Goal: Find specific page/section: Find specific page/section

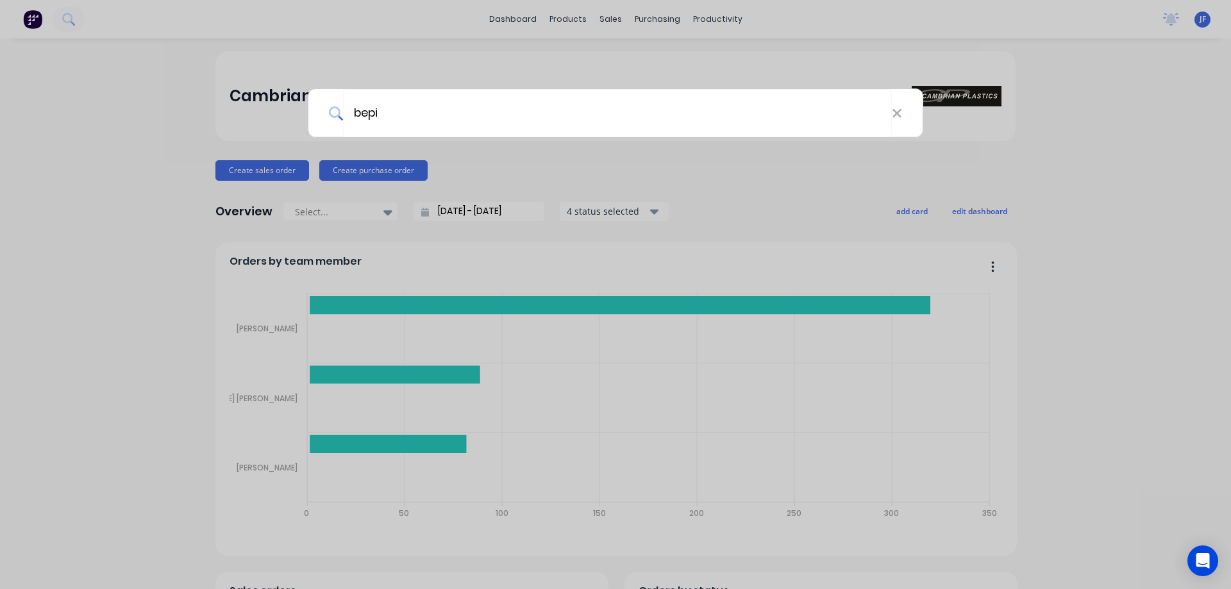
type input "bepin"
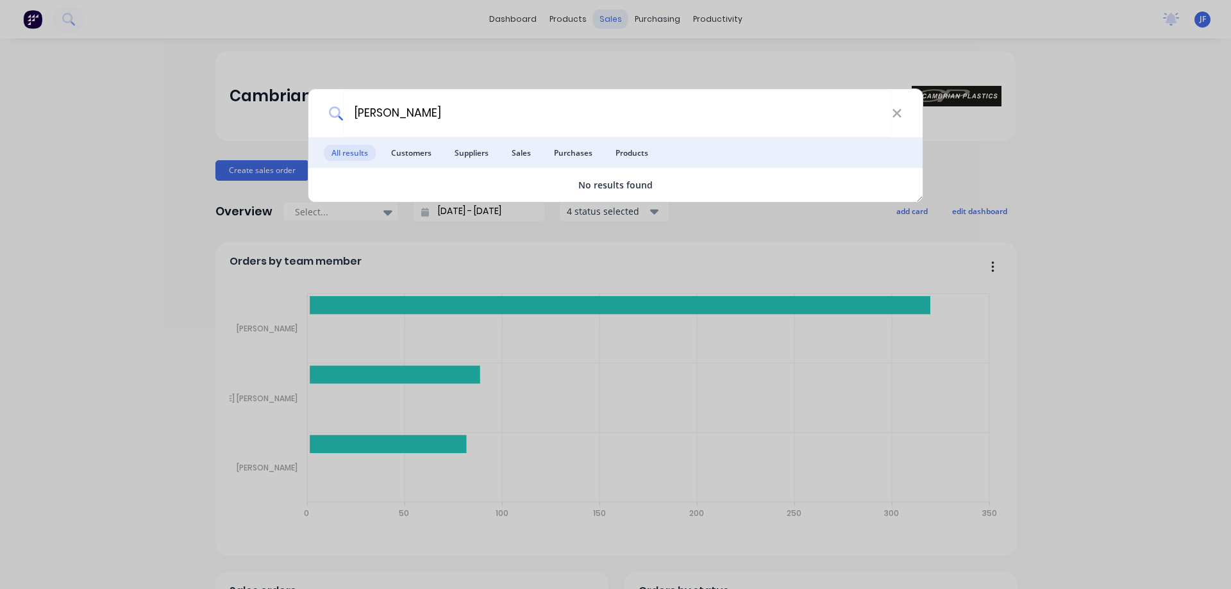
type input "[PERSON_NAME]"
click at [522, 53] on div "[PERSON_NAME] All results Customers Suppliers Sales Purchases Products No resul…" at bounding box center [615, 294] width 1231 height 589
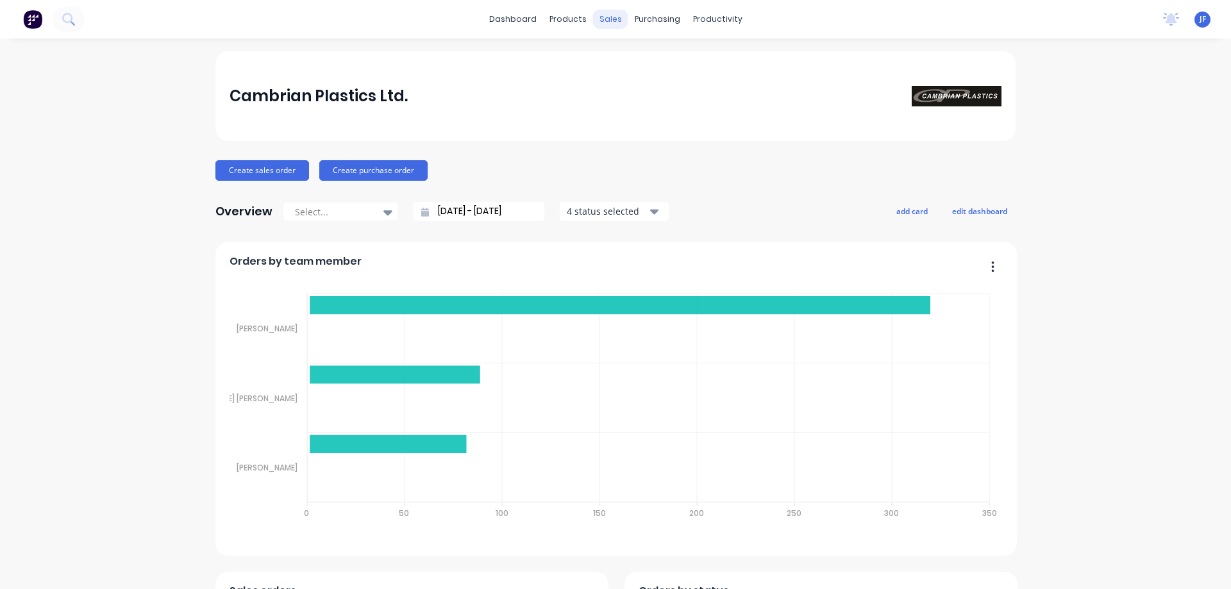
click at [611, 21] on div "sales" at bounding box center [610, 19] width 35 height 19
click at [618, 70] on link "Sales Orders" at bounding box center [674, 61] width 170 height 26
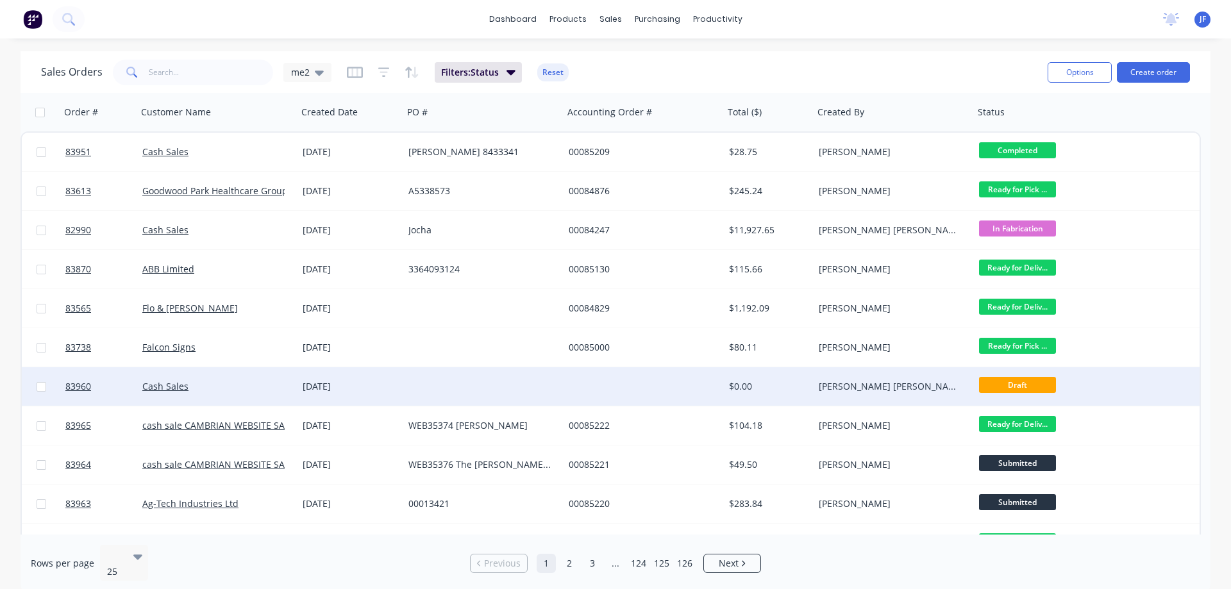
click at [535, 394] on div at bounding box center [483, 386] width 160 height 38
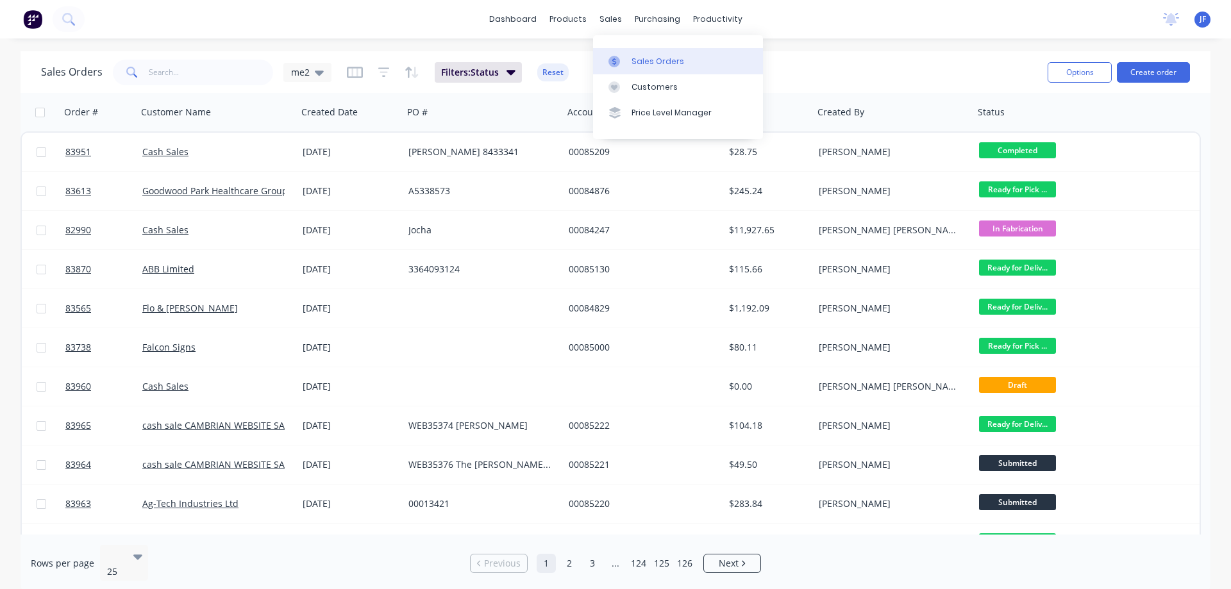
click at [630, 70] on link "Sales Orders" at bounding box center [678, 61] width 170 height 26
click at [335, 35] on div "dashboard products sales purchasing productivity dashboard products Product Cat…" at bounding box center [615, 19] width 1231 height 38
click at [235, 71] on input "text" at bounding box center [211, 73] width 125 height 26
